Goal: Use online tool/utility: Use online tool/utility

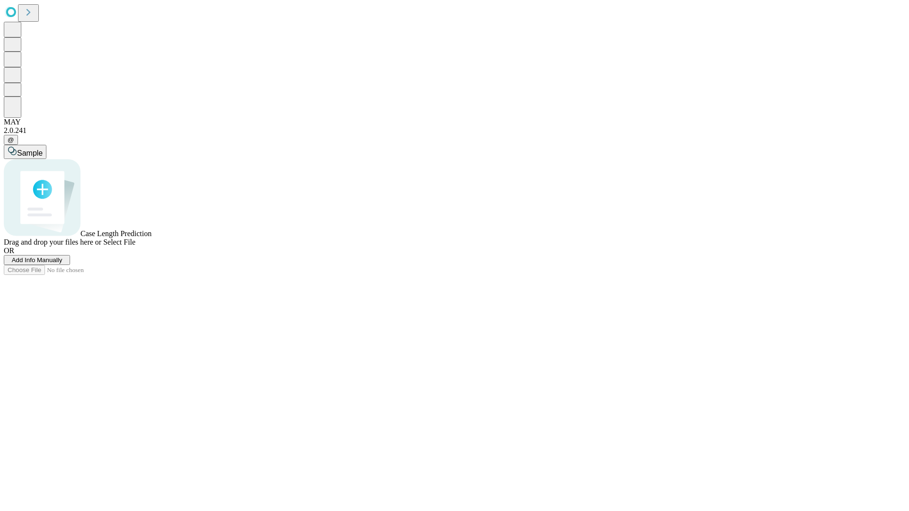
click at [135, 246] on span "Select File" at bounding box center [119, 242] width 32 height 8
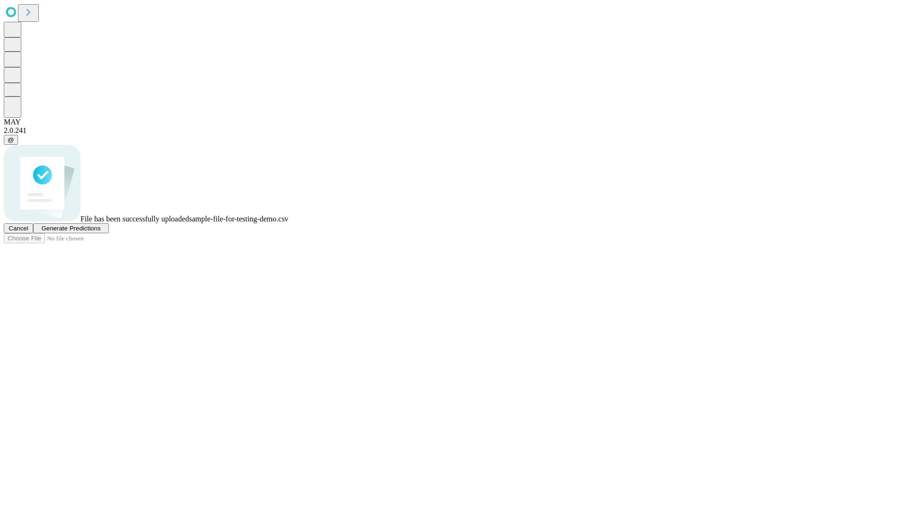
click at [100, 232] on span "Generate Predictions" at bounding box center [70, 228] width 59 height 7
